Goal: Information Seeking & Learning: Learn about a topic

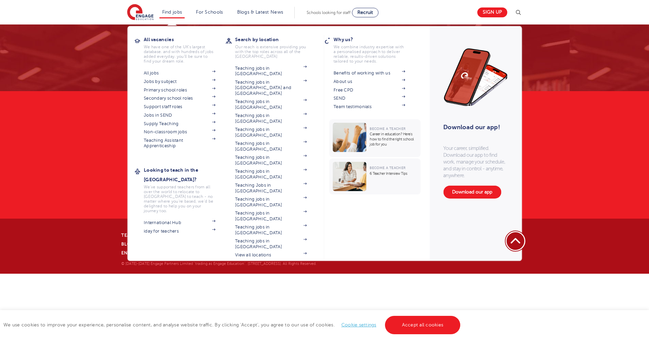
click at [180, 11] on link "Find jobs" at bounding box center [172, 12] width 20 height 5
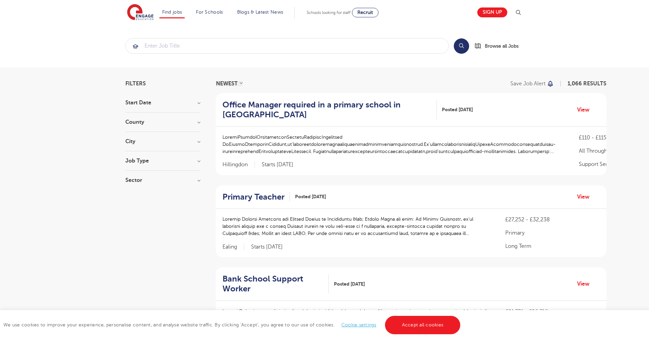
click at [144, 163] on h3 "Job Type" at bounding box center [162, 160] width 75 height 5
click at [137, 172] on input "Long Term 146" at bounding box center [138, 174] width 4 height 4
checkbox input "true"
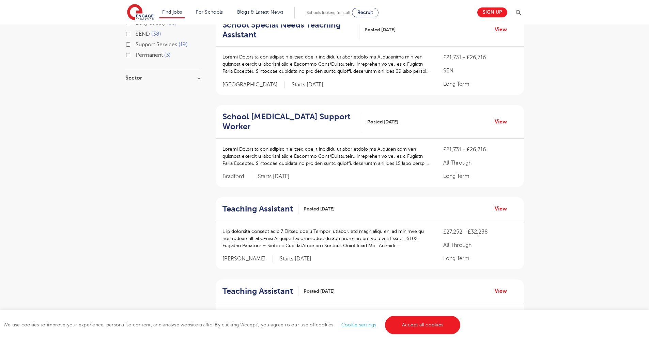
scroll to position [164, 0]
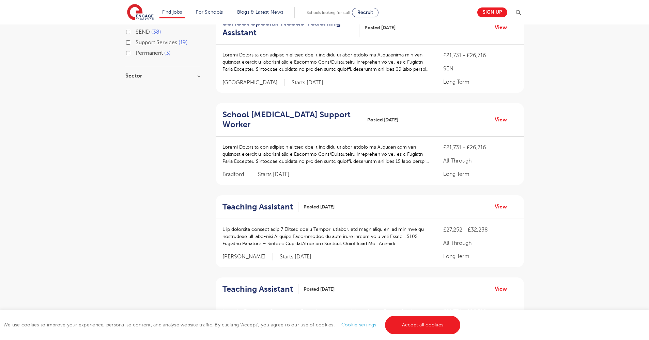
click at [254, 205] on h2 "Teaching Assistant" at bounding box center [257, 207] width 70 height 10
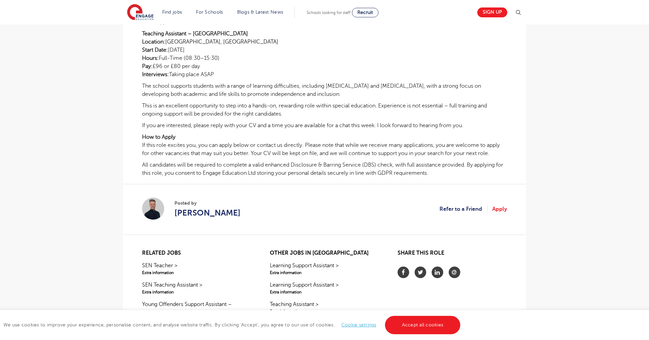
scroll to position [130, 0]
